Goal: Browse casually

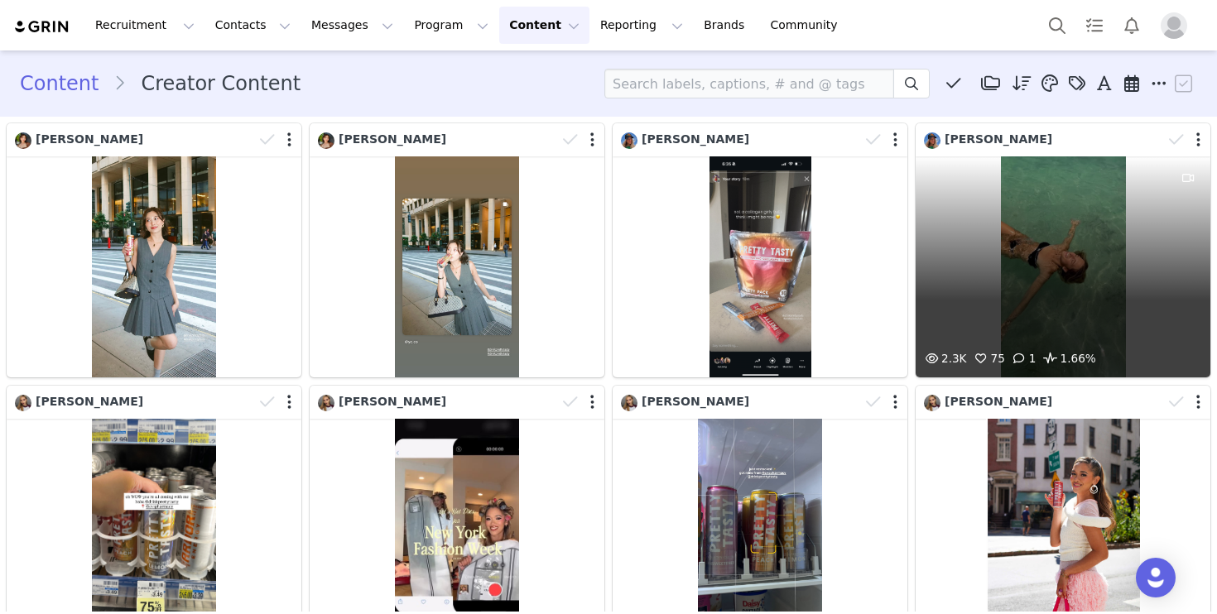
click at [1041, 218] on div "2.3K 75 1 1.66%" at bounding box center [1063, 267] width 295 height 221
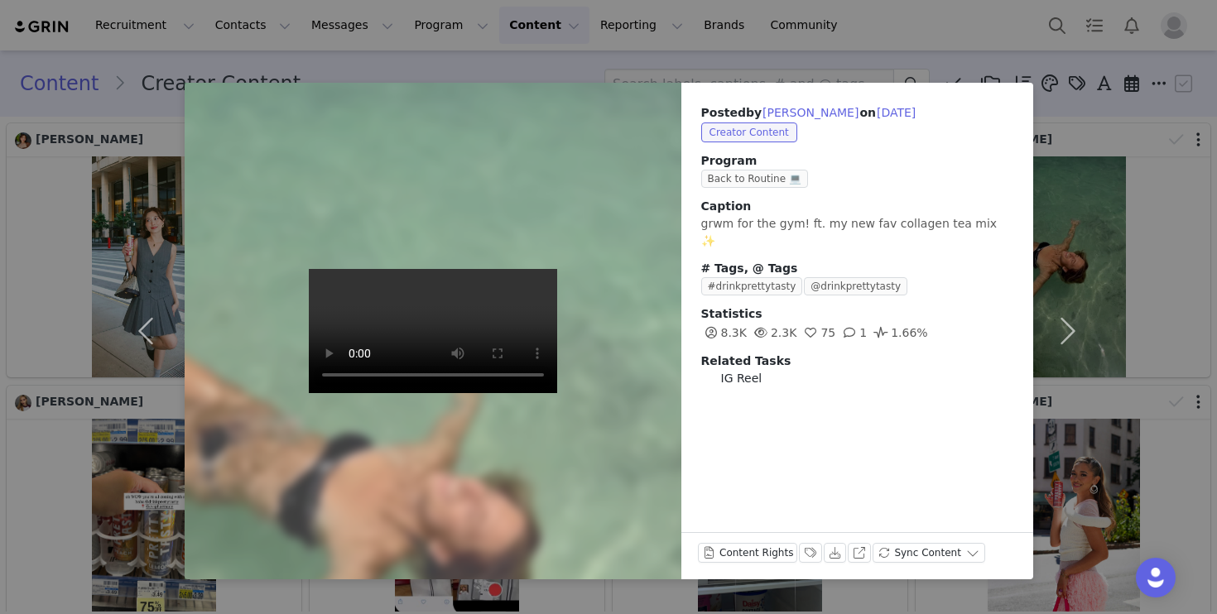
click at [1160, 170] on div "Posted by [PERSON_NAME] on [DATE] Creator Content Program Back to Routine 💻 Cap…" at bounding box center [608, 307] width 1217 height 614
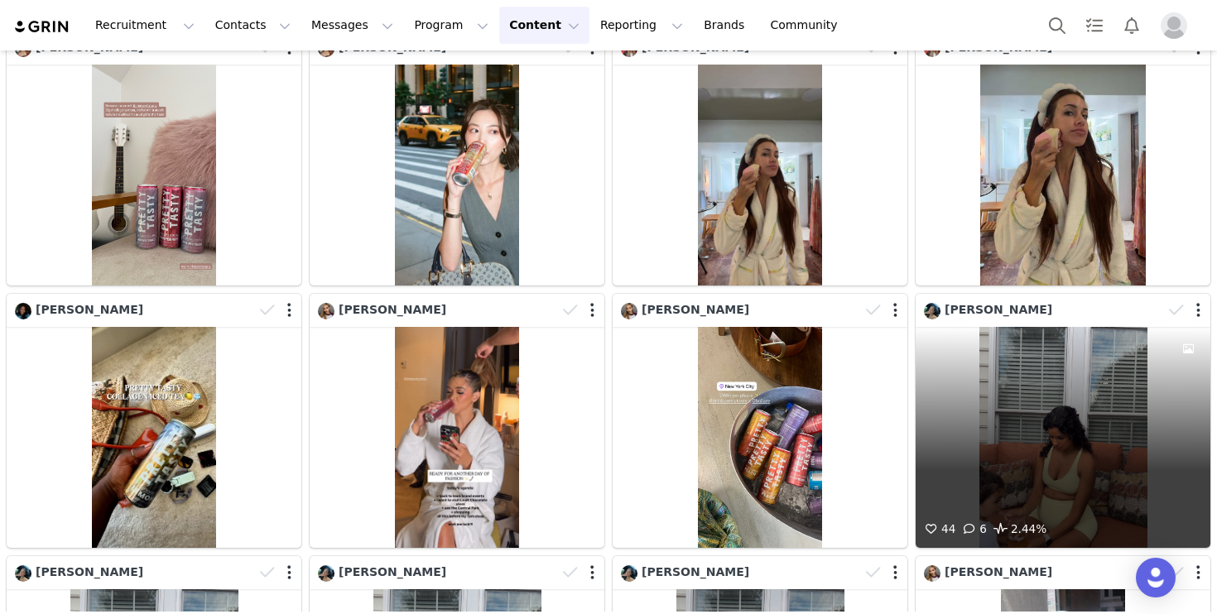
scroll to position [1031, 0]
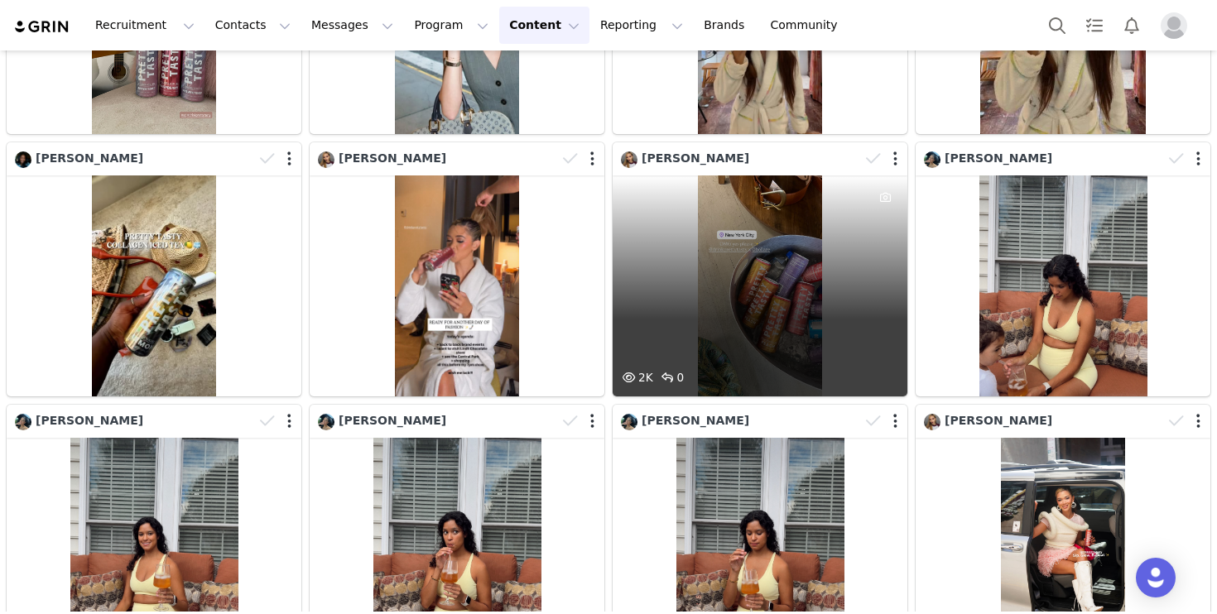
click at [813, 282] on div "2K 0" at bounding box center [760, 286] width 295 height 221
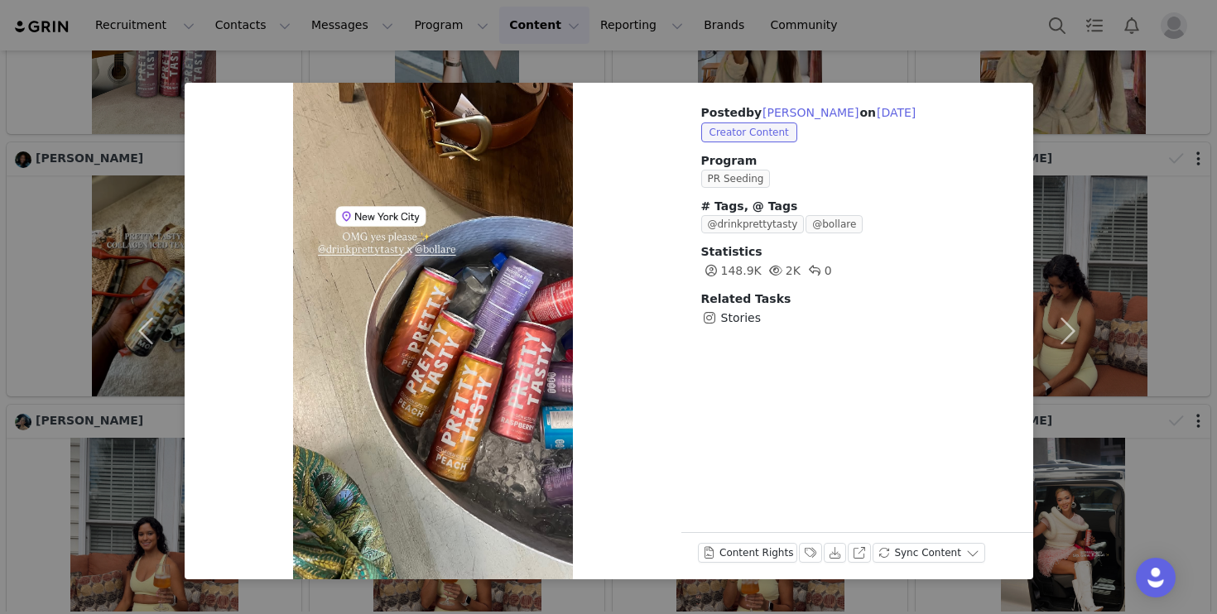
click at [1103, 70] on div "Posted by [PERSON_NAME] on [DATE] Creator Content Program PR Seeding # Tags, @ …" at bounding box center [608, 307] width 1217 height 614
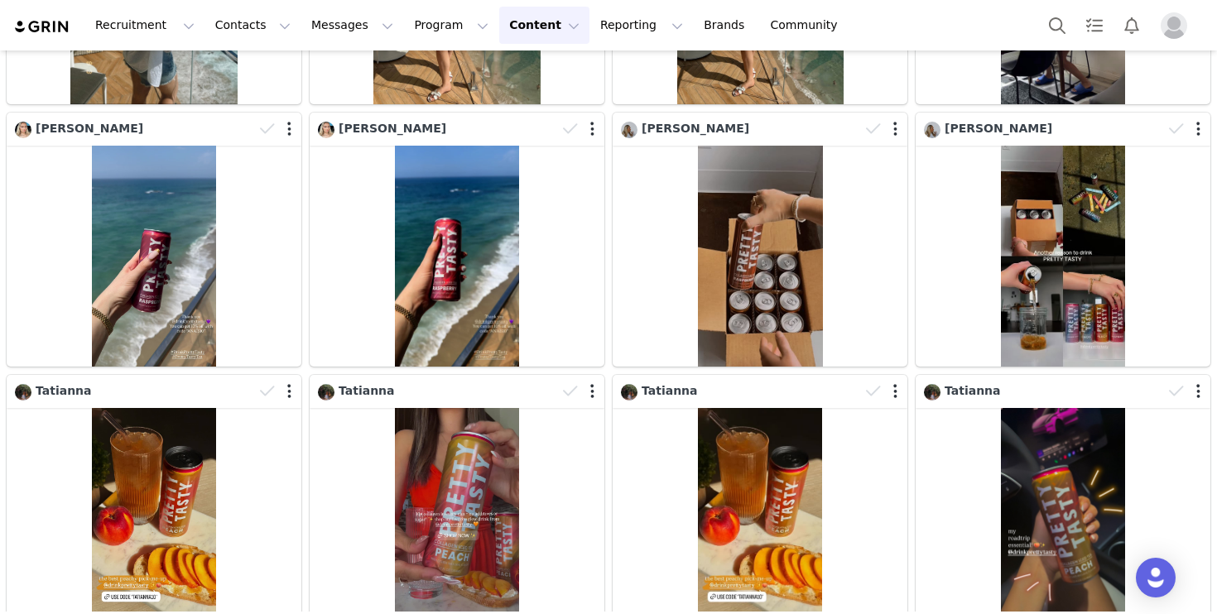
scroll to position [2819, 0]
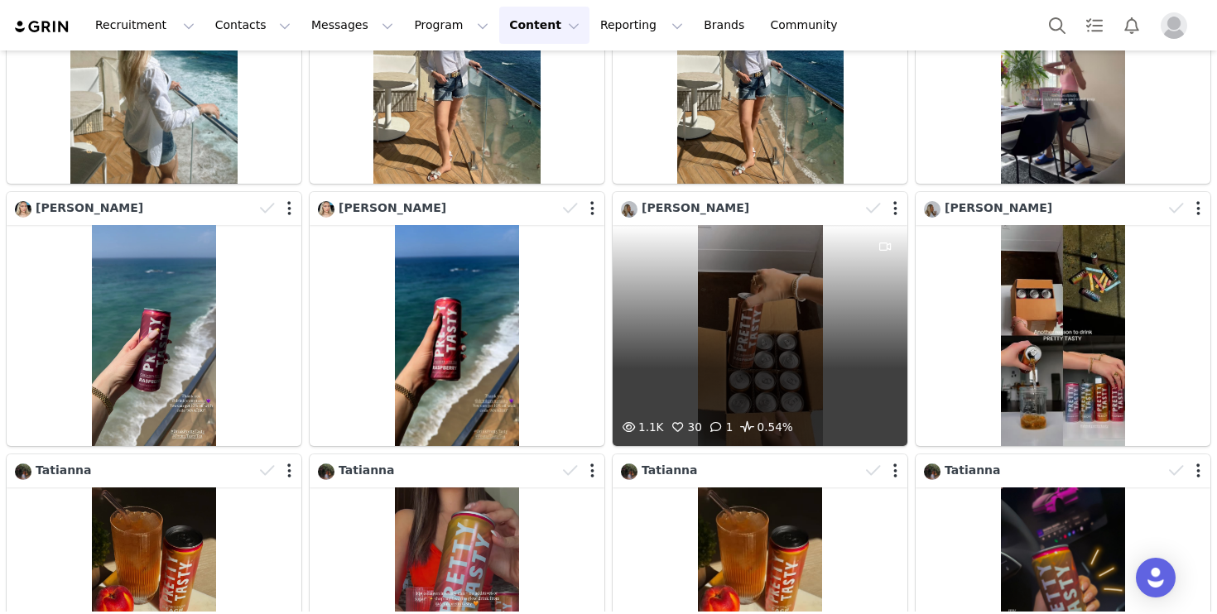
click at [770, 311] on div "1.1K 30 1 0.54%" at bounding box center [760, 335] width 295 height 221
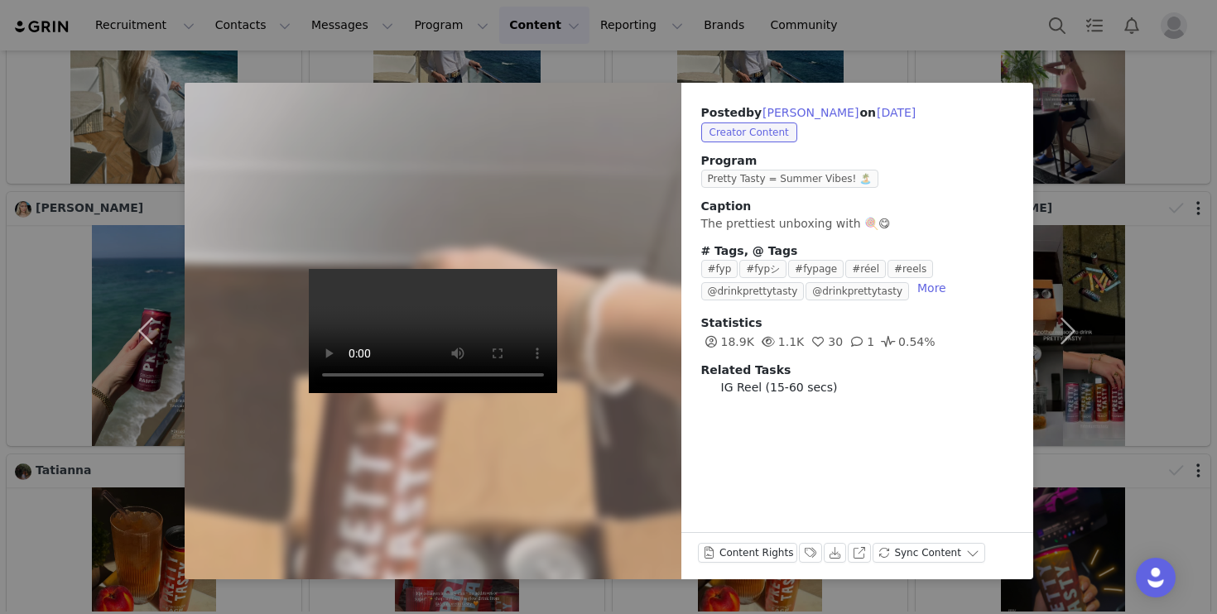
click at [760, 59] on div "Posted by [PERSON_NAME] on [DATE] Creator Content Program Pretty Tasty = Summer…" at bounding box center [608, 307] width 1217 height 614
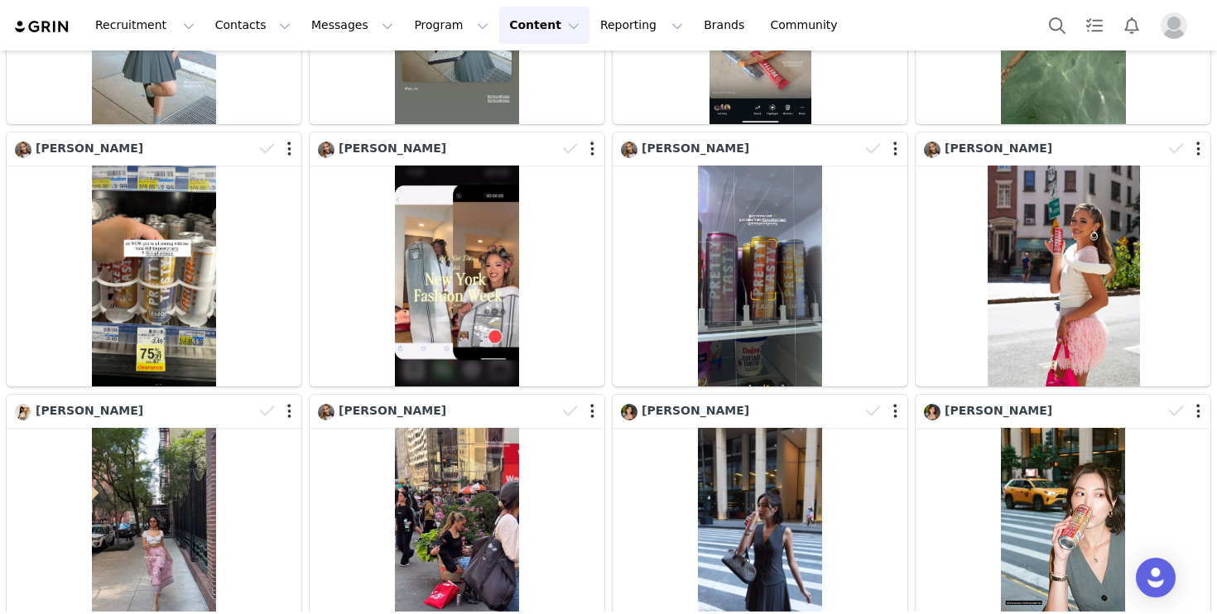
scroll to position [0, 0]
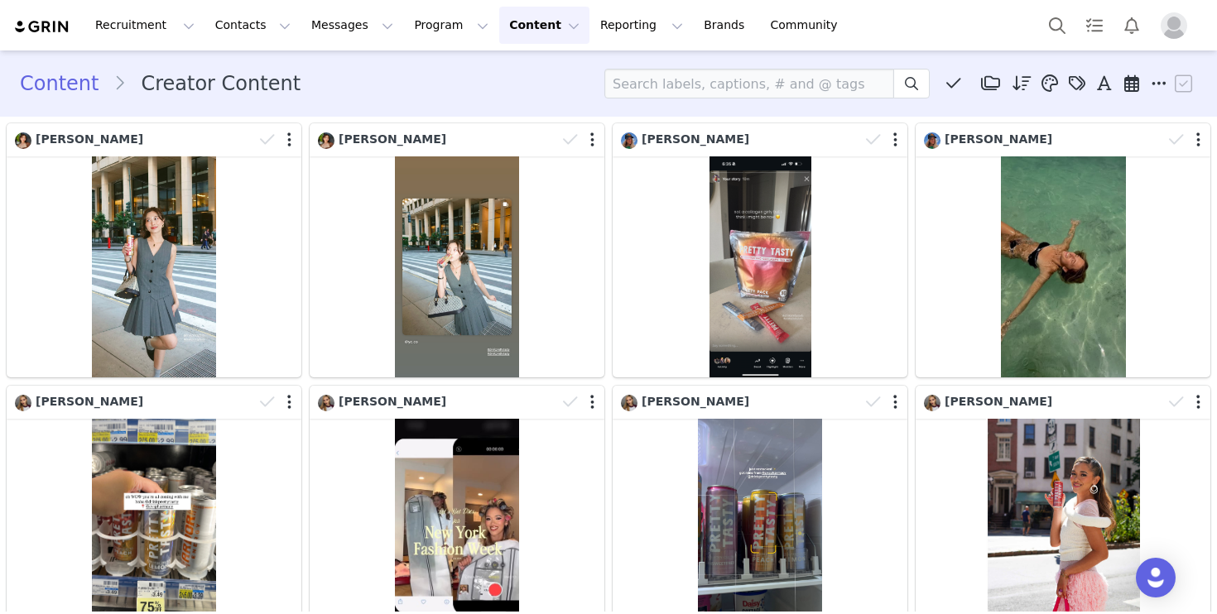
click at [1175, 30] on img "Profile" at bounding box center [1174, 25] width 26 height 26
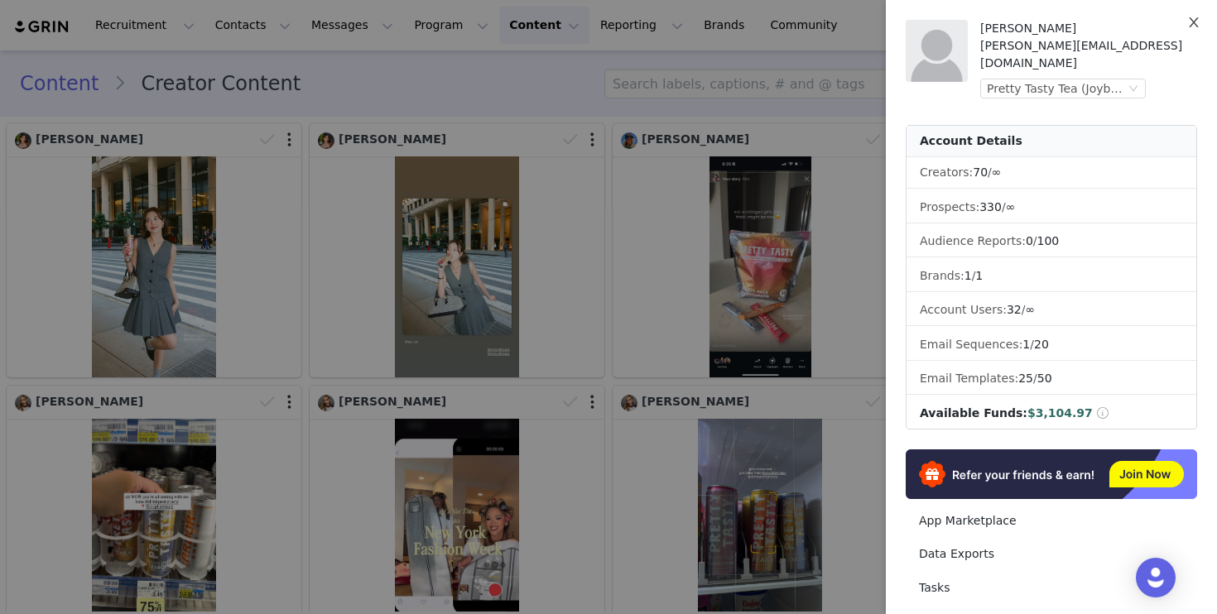
click at [1192, 29] on icon "icon: close" at bounding box center [1193, 22] width 13 height 13
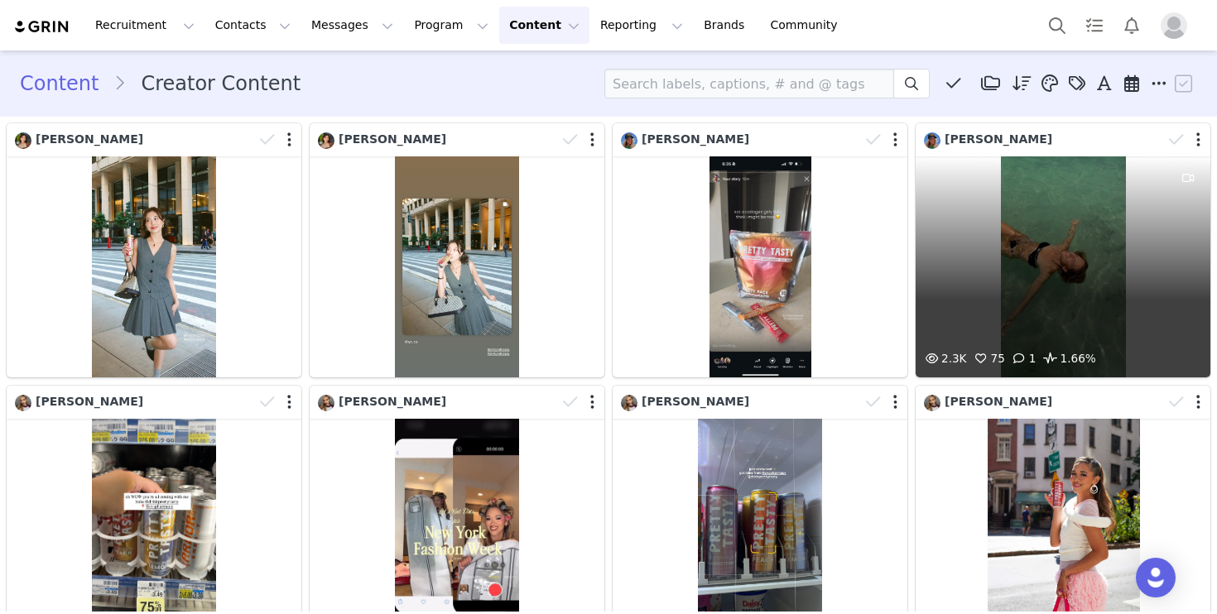
click at [990, 241] on div "2.3K 75 1 1.66%" at bounding box center [1063, 267] width 295 height 221
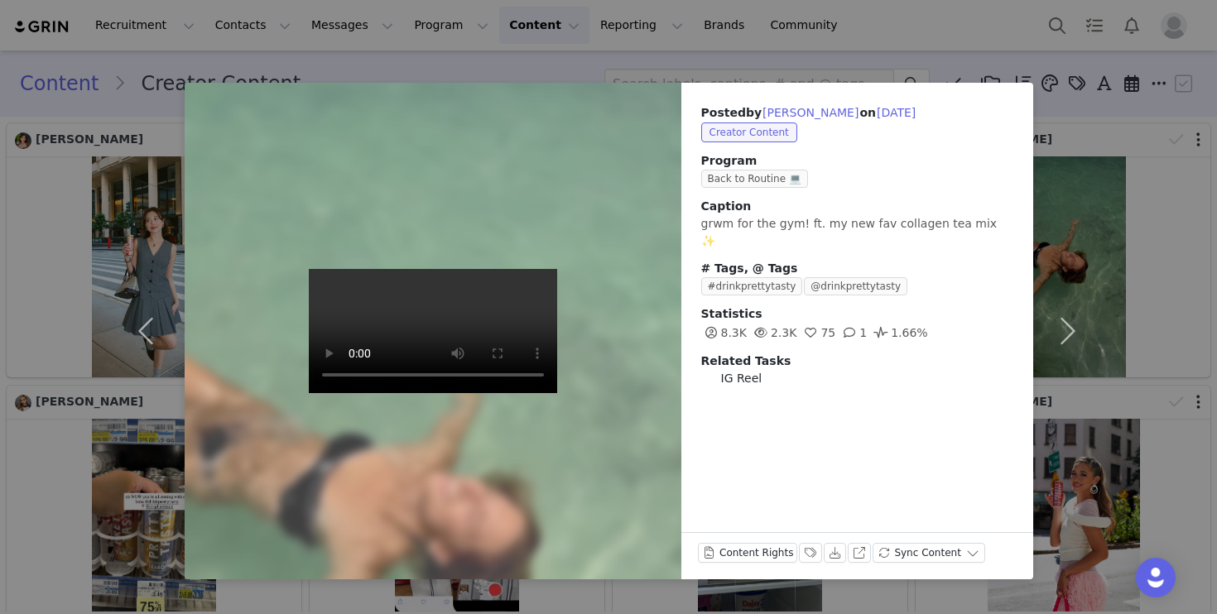
click at [936, 55] on div "Posted by [PERSON_NAME] on [DATE] Creator Content Program Back to Routine 💻 Cap…" at bounding box center [608, 307] width 1217 height 614
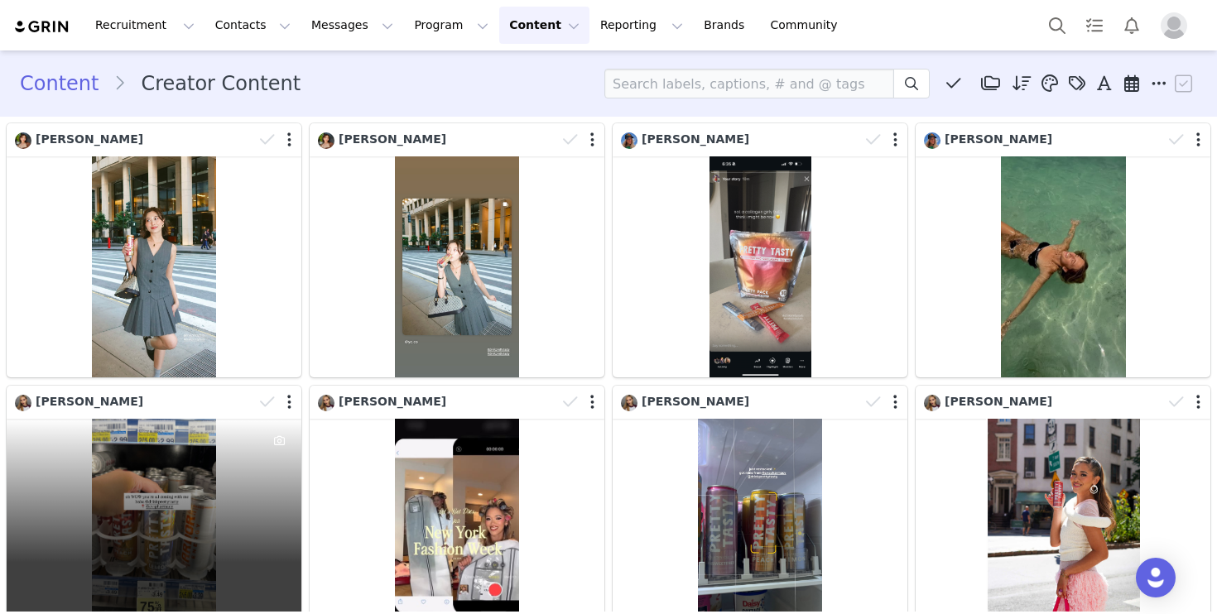
click at [144, 479] on div "3K 0" at bounding box center [154, 529] width 295 height 221
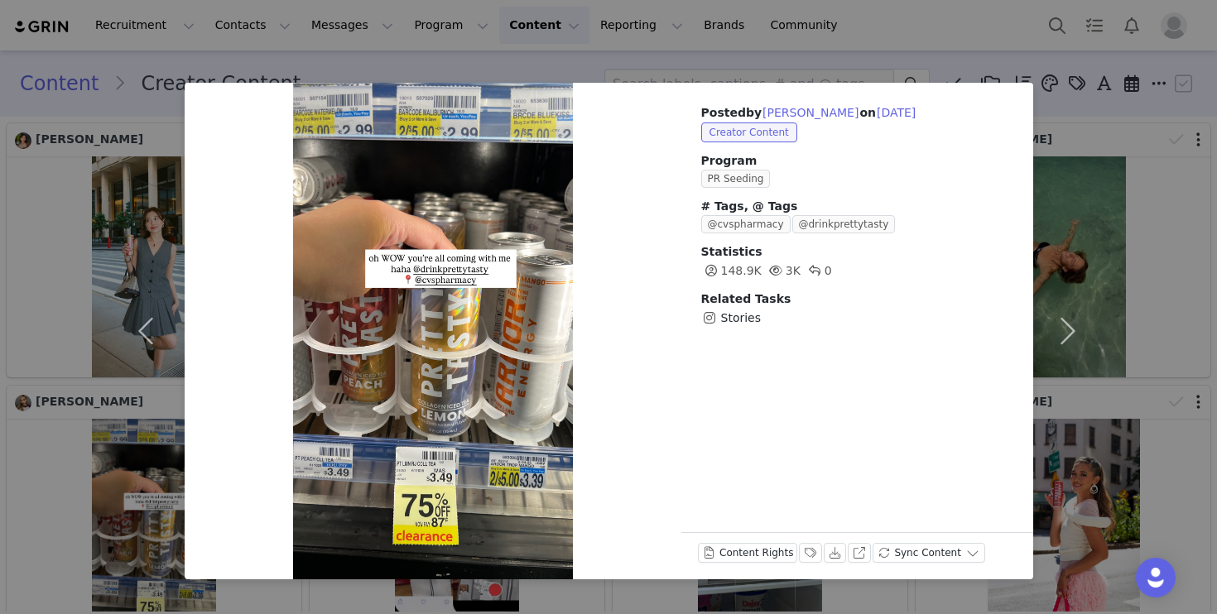
click at [1105, 147] on div "Posted by [PERSON_NAME] on [DATE] Creator Content Program PR Seeding # Tags, @ …" at bounding box center [608, 307] width 1217 height 614
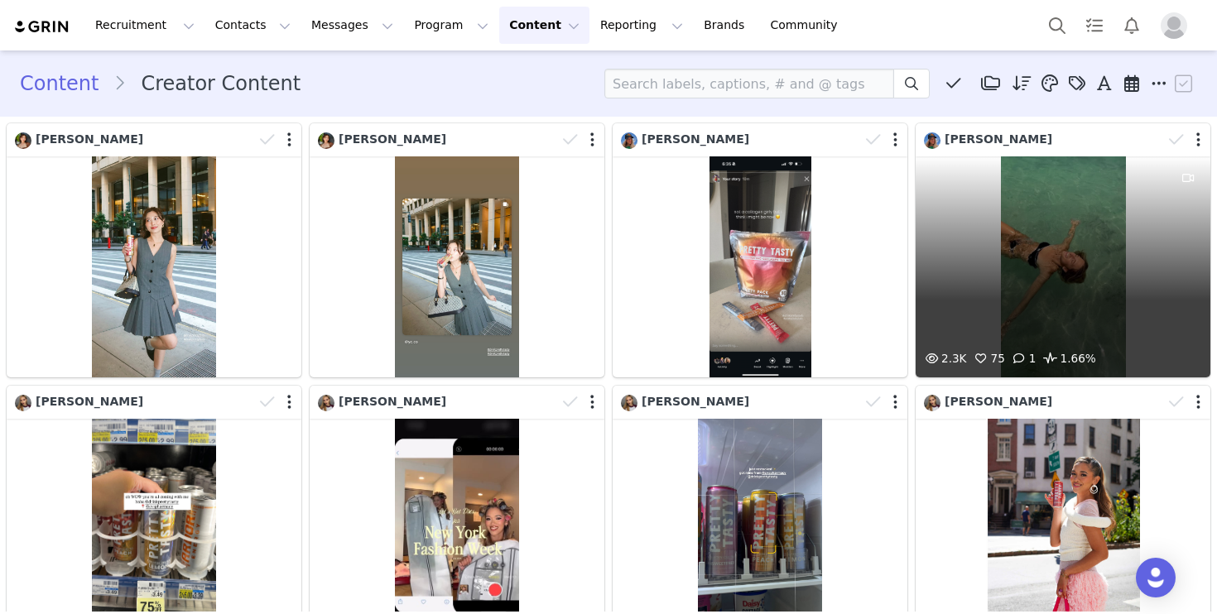
click at [1100, 144] on div "[PERSON_NAME]" at bounding box center [1043, 140] width 238 height 18
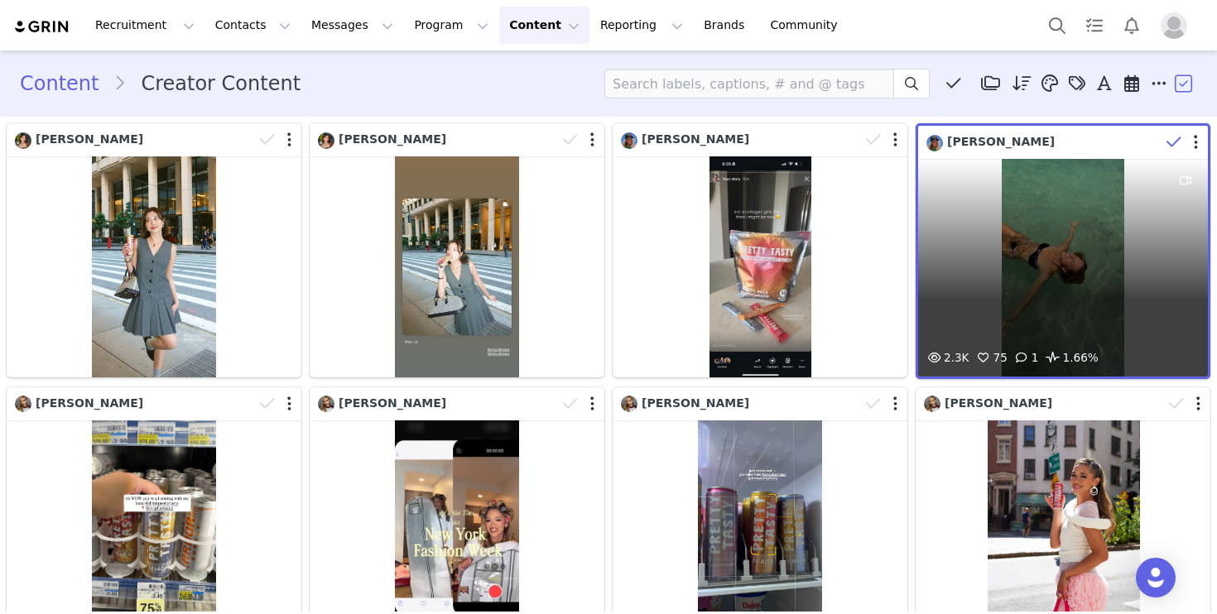
click at [1076, 224] on div "2.3K 75 1 1.66%" at bounding box center [1063, 268] width 290 height 218
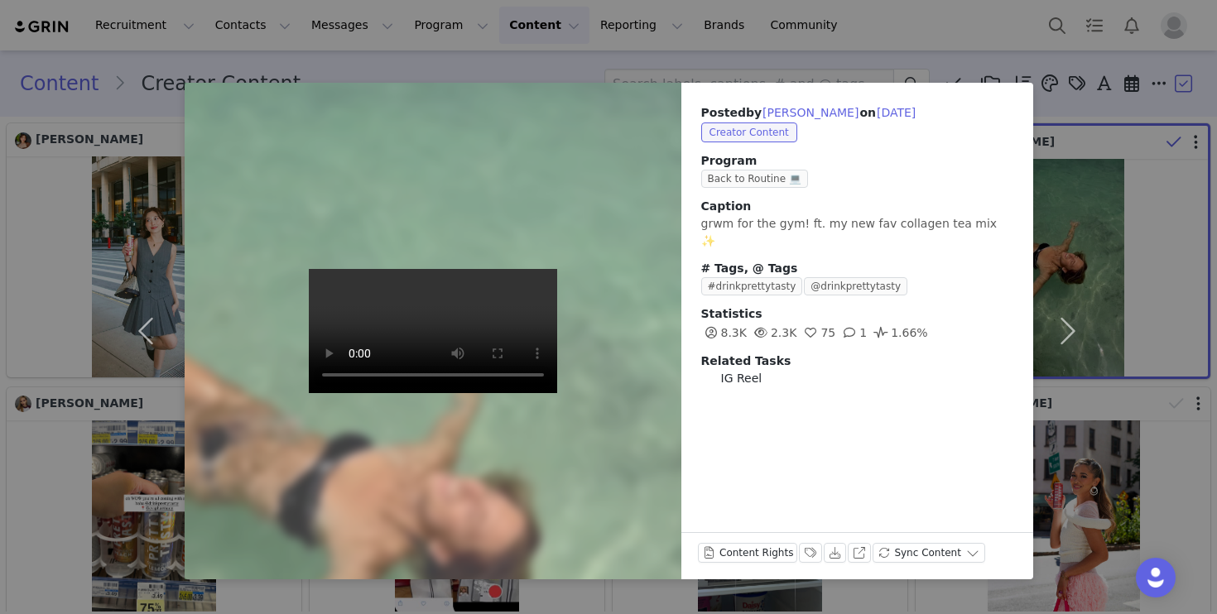
click at [1123, 184] on div "Posted by [PERSON_NAME] on [DATE] Creator Content Program Back to Routine 💻 Cap…" at bounding box center [608, 307] width 1217 height 614
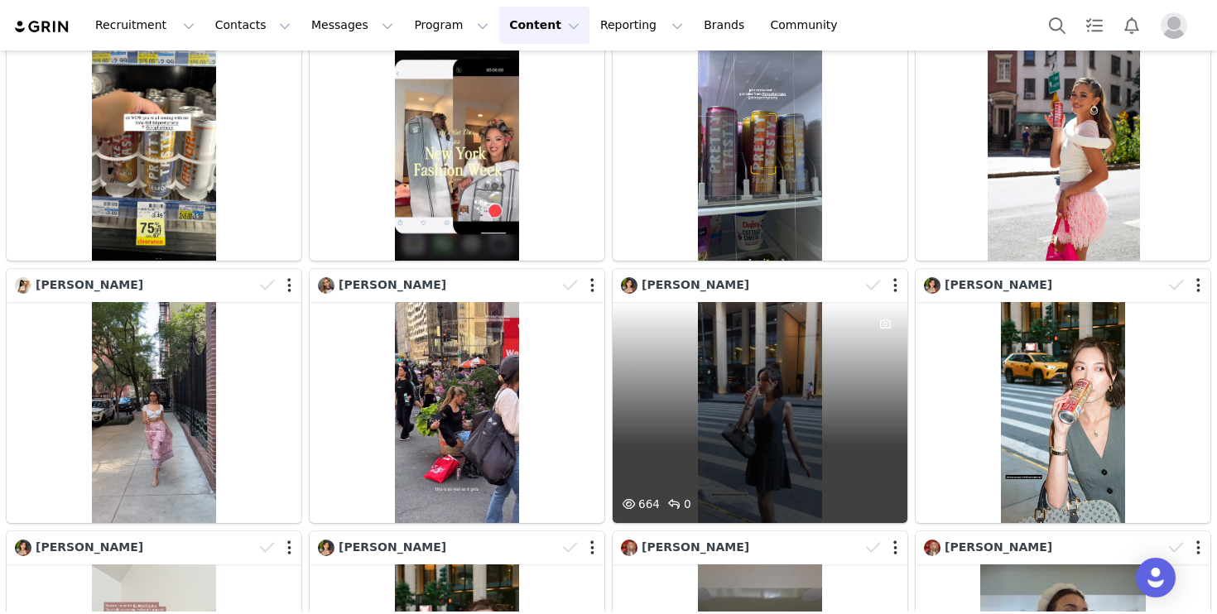
scroll to position [382, 0]
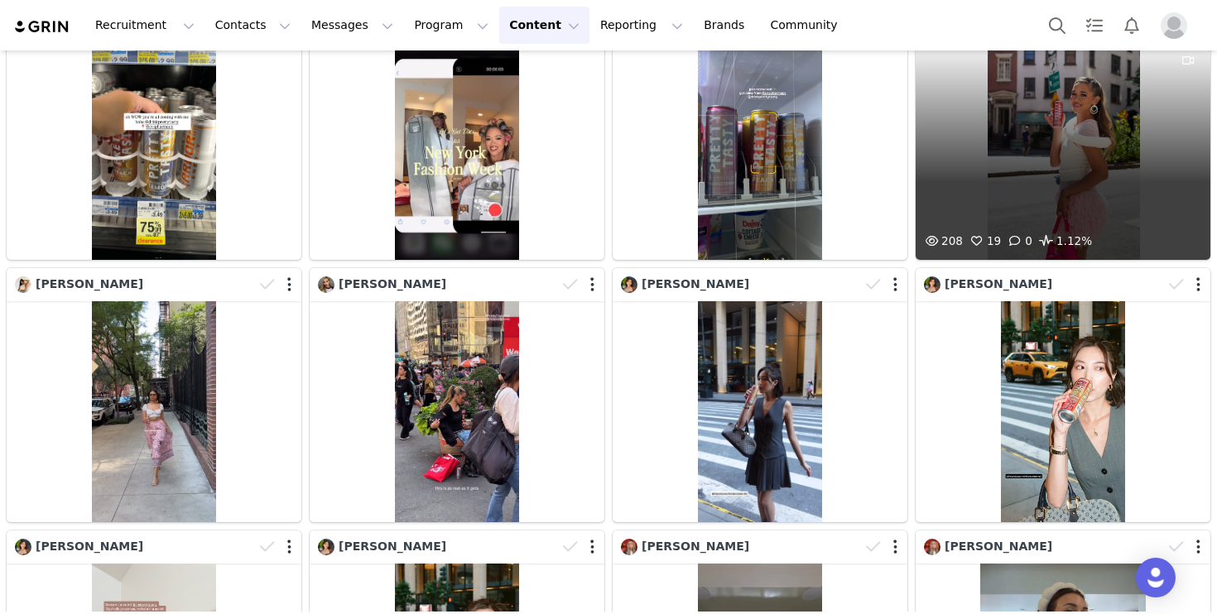
click at [1048, 170] on div "208 19 0 1.12%" at bounding box center [1063, 149] width 295 height 221
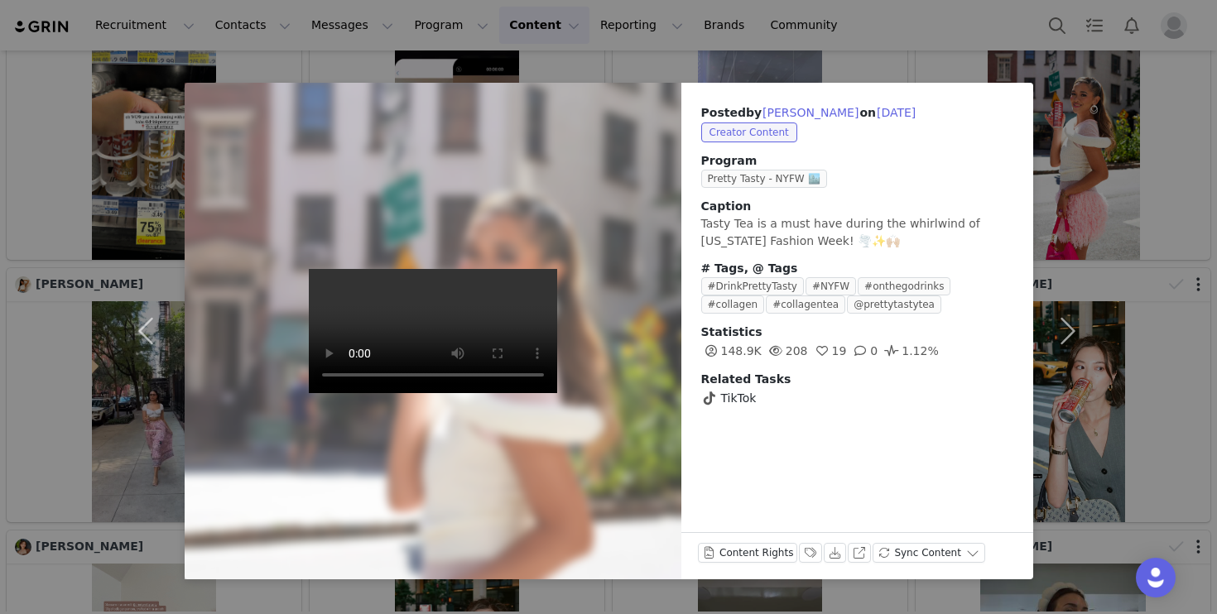
click at [1009, 67] on div "Posted by [PERSON_NAME] on [DATE] Creator Content Program Pretty Tasty - NYFW 🏙…" at bounding box center [608, 307] width 1217 height 614
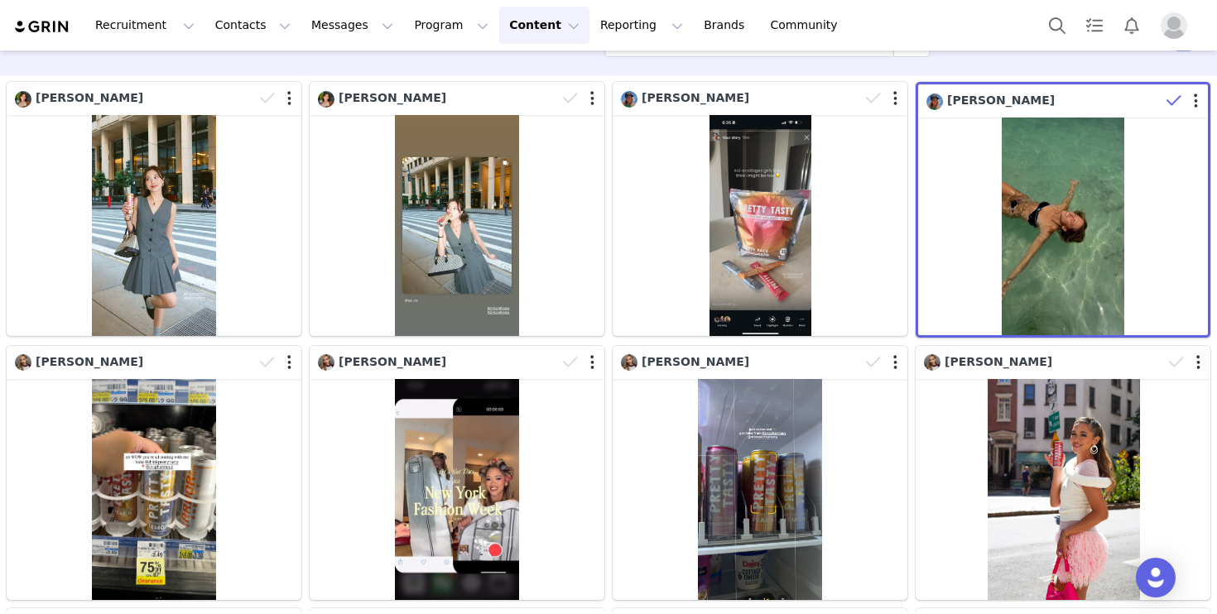
scroll to position [0, 0]
